Goal: Transaction & Acquisition: Purchase product/service

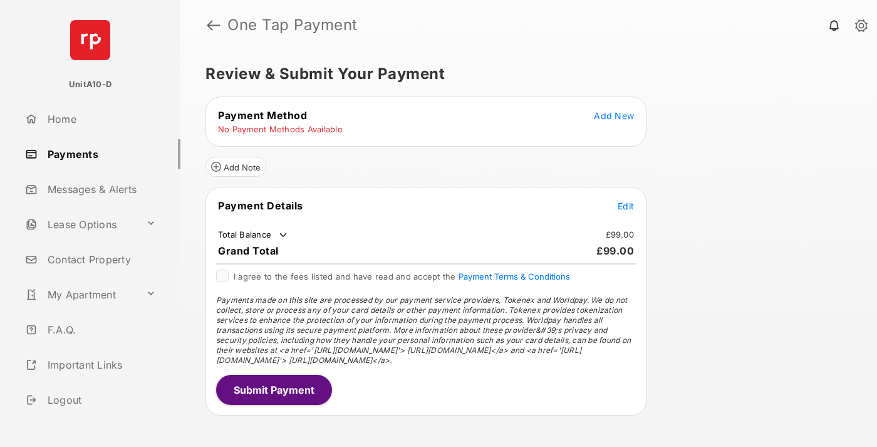
click at [614, 115] on span "Add New" at bounding box center [614, 115] width 40 height 11
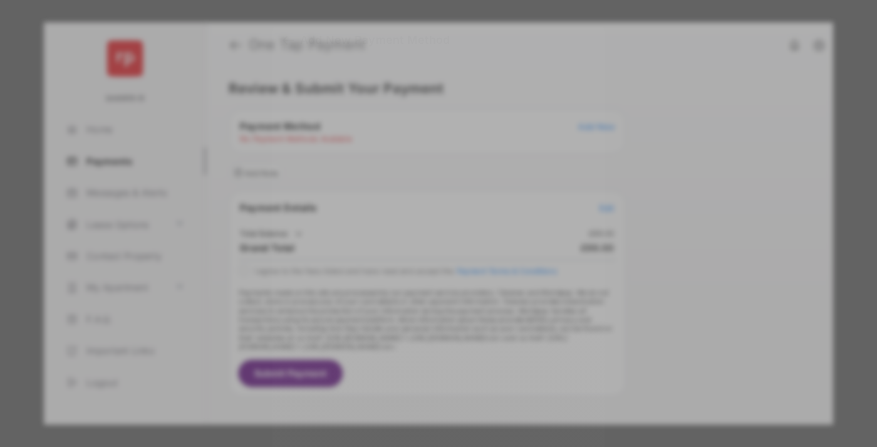
click at [436, 218] on div "BACS Direct Debit" at bounding box center [438, 228] width 281 height 24
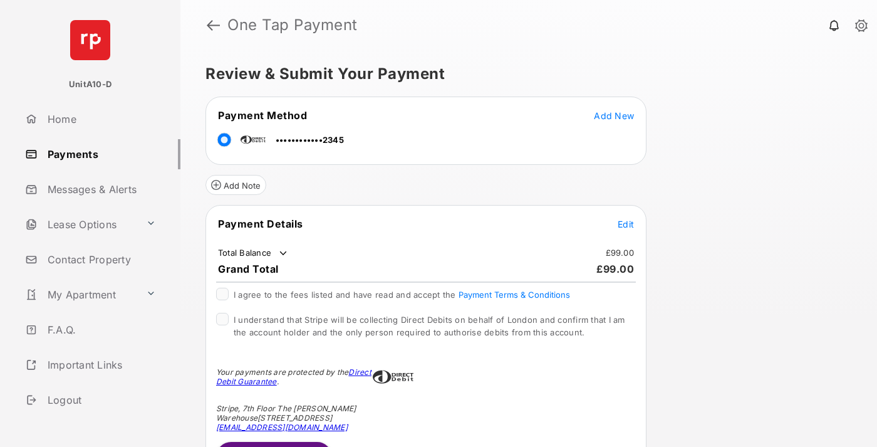
click at [626, 224] on span "Edit" at bounding box center [626, 224] width 16 height 11
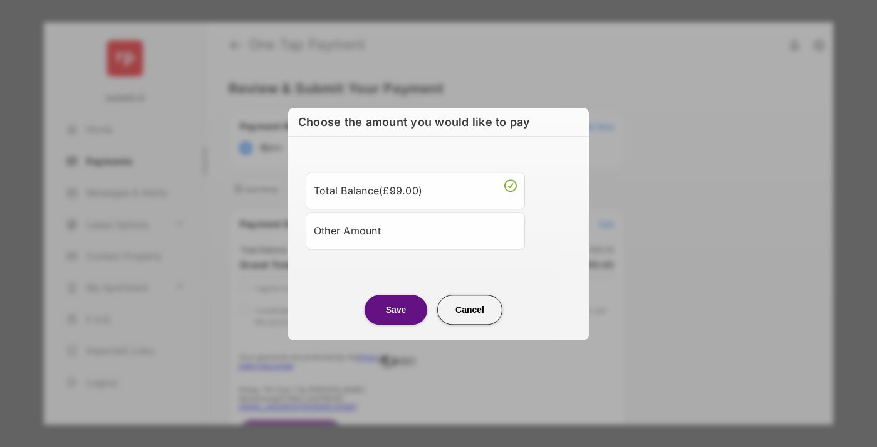
click at [415, 230] on div "Other Amount" at bounding box center [415, 230] width 203 height 21
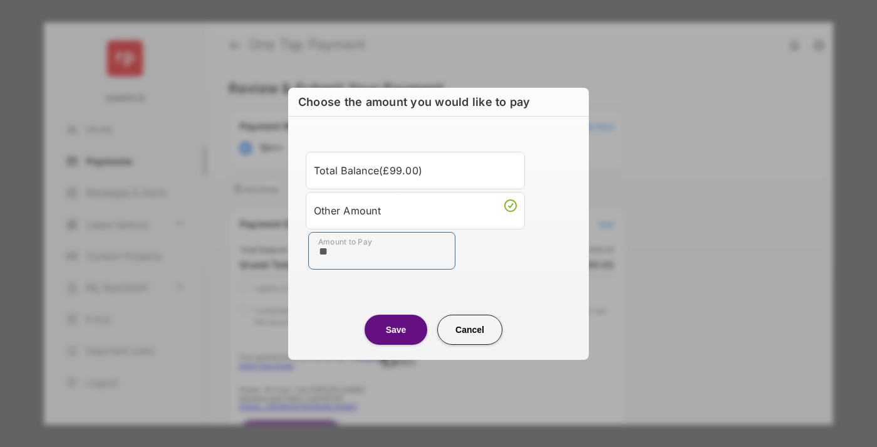
type input "**"
click at [396, 329] on button "Save" at bounding box center [396, 329] width 63 height 30
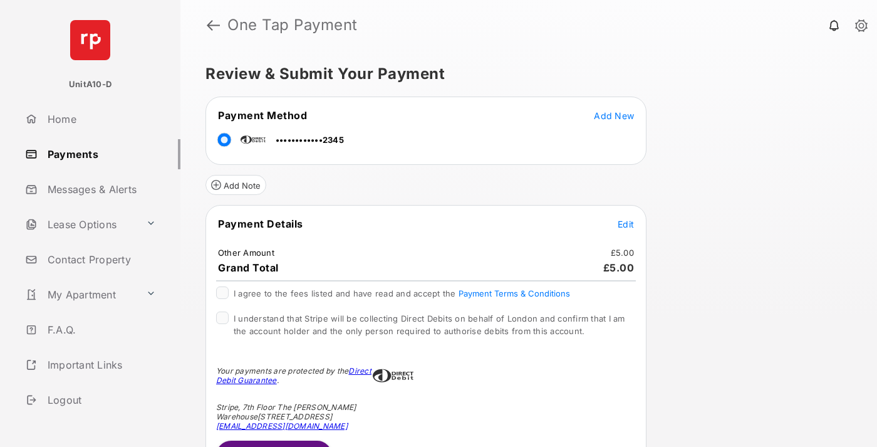
click at [626, 224] on span "Edit" at bounding box center [626, 224] width 16 height 11
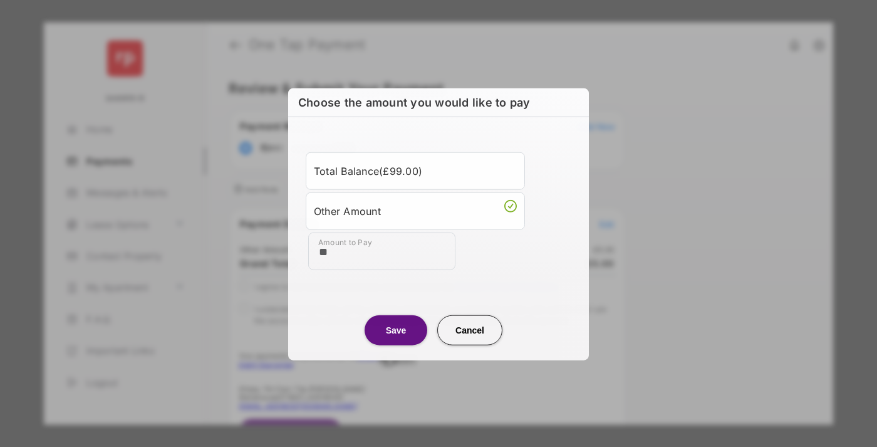
click at [396, 329] on button "Save" at bounding box center [396, 329] width 63 height 30
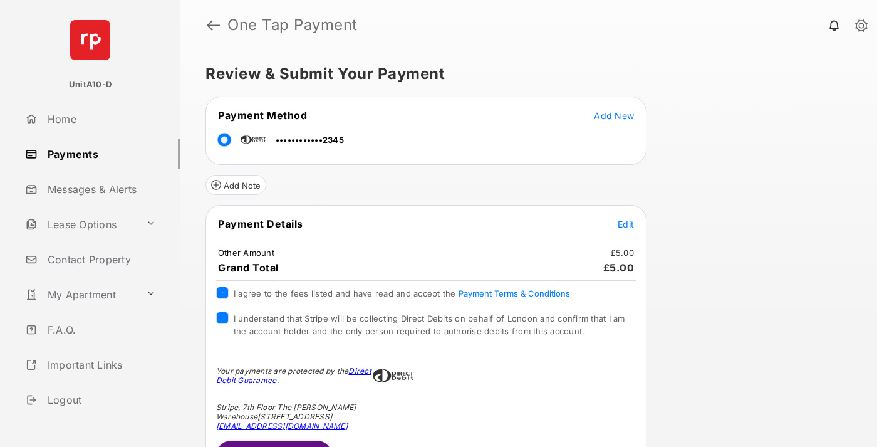
click at [273, 443] on button "Submit Payment" at bounding box center [274, 455] width 116 height 30
